Goal: Transaction & Acquisition: Subscribe to service/newsletter

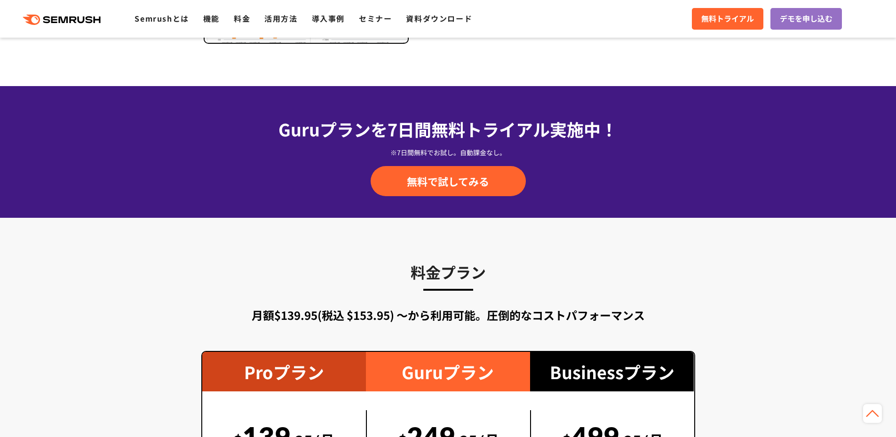
scroll to position [1568, 0]
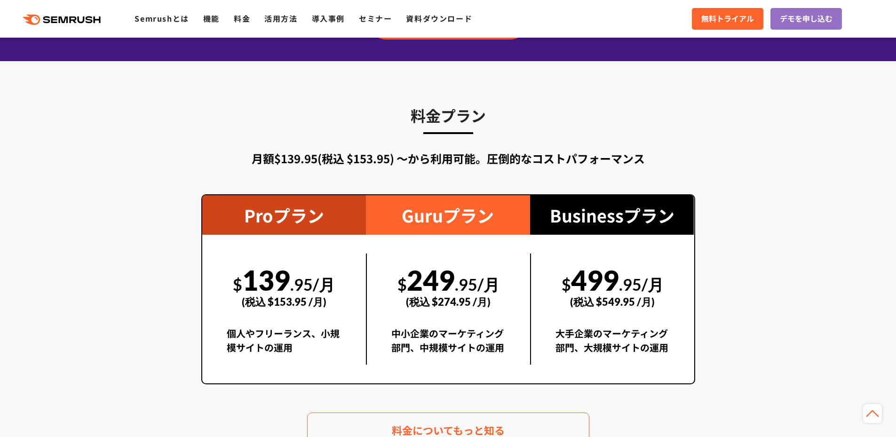
drag, startPoint x: 352, startPoint y: 153, endPoint x: 363, endPoint y: 149, distance: 11.6
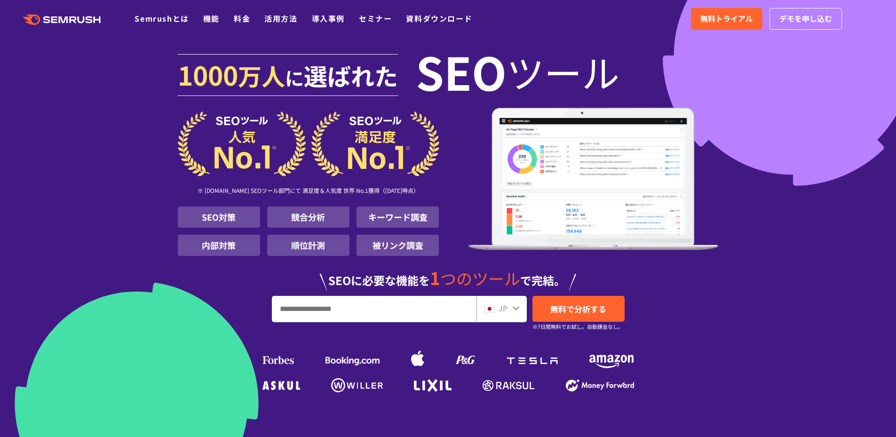
click at [319, 310] on input "URL、キーワードを入力してください" at bounding box center [374, 308] width 204 height 25
type input "*******"
click at [586, 310] on span "無料で分析する" at bounding box center [578, 309] width 56 height 12
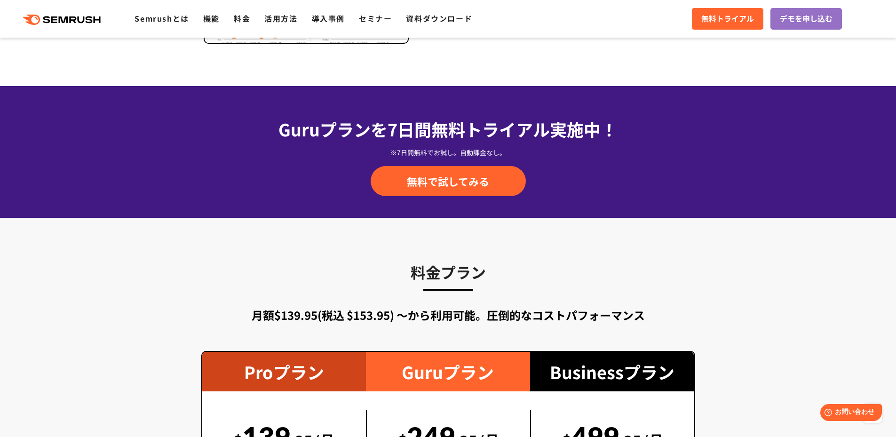
scroll to position [1568, 0]
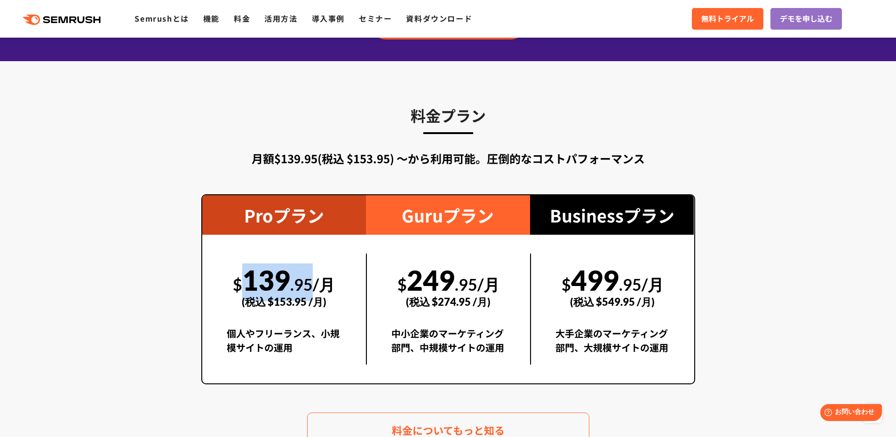
drag, startPoint x: 240, startPoint y: 285, endPoint x: 311, endPoint y: 280, distance: 70.7
click at [311, 280] on div "$ 139 .95/月 (税込 $153.95 /月)" at bounding box center [284, 286] width 115 height 65
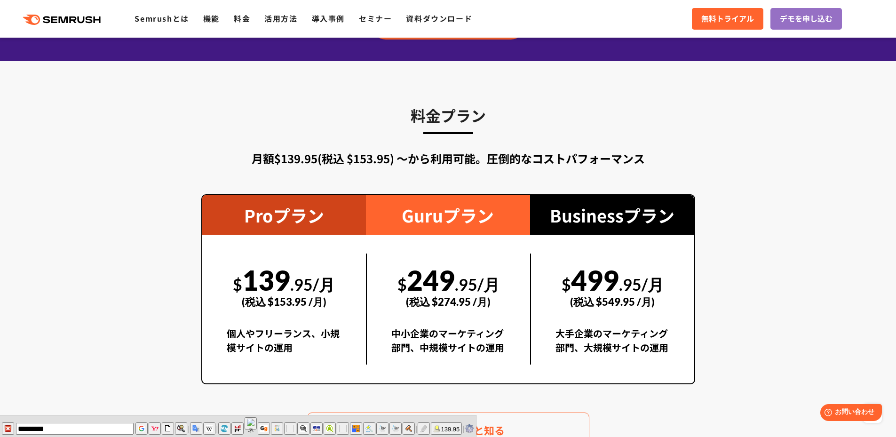
click at [232, 271] on div "$ 139 .95/月 (税込 $153.95 /月)" at bounding box center [284, 286] width 115 height 65
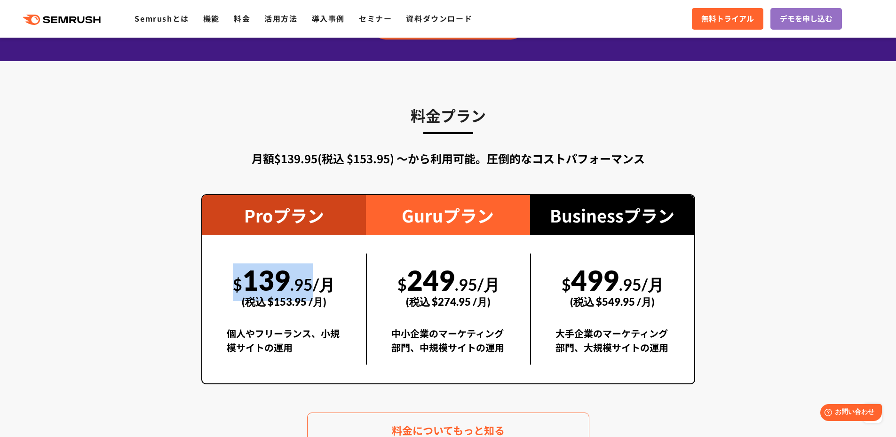
drag, startPoint x: 229, startPoint y: 278, endPoint x: 316, endPoint y: 282, distance: 86.7
click at [316, 282] on div "$ 139 .95/月 (税込 $153.95 /月)" at bounding box center [284, 286] width 115 height 65
